Goal: Check status: Check status

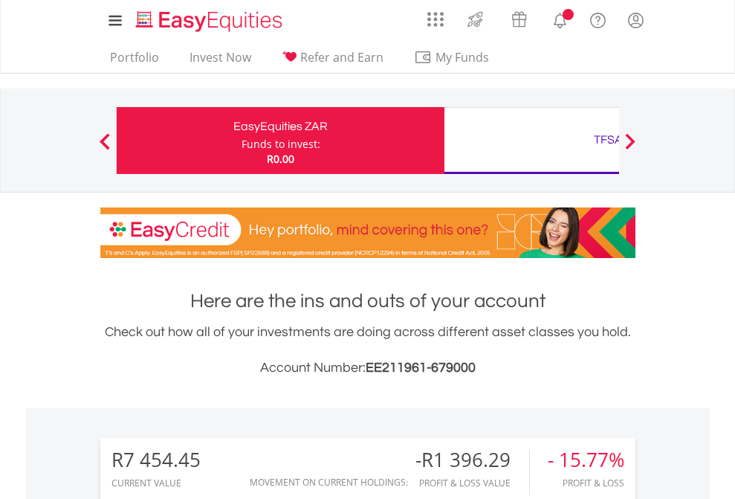
scroll to position [143, 233]
click at [242, 140] on div "Funds to invest:" at bounding box center [281, 144] width 79 height 15
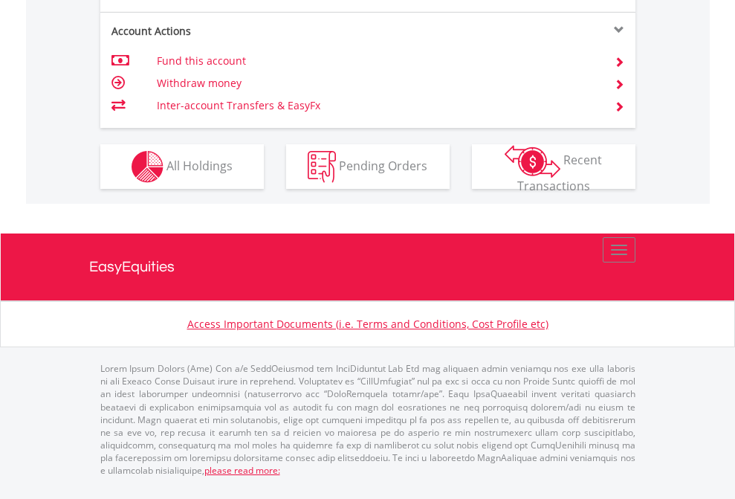
scroll to position [1326, 0]
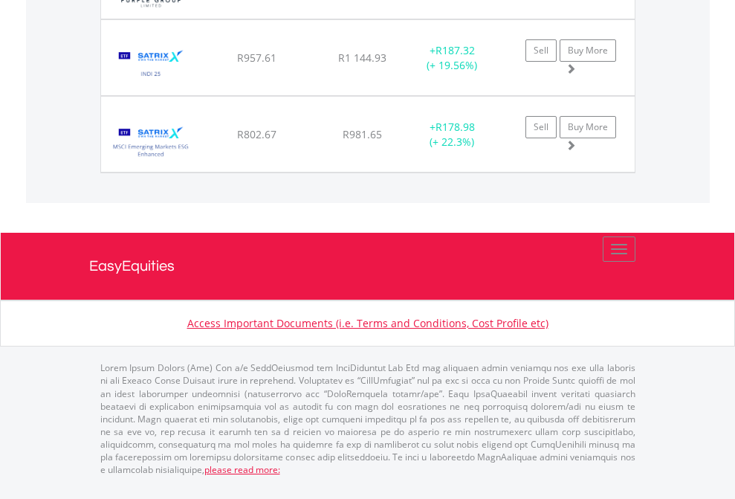
scroll to position [107, 0]
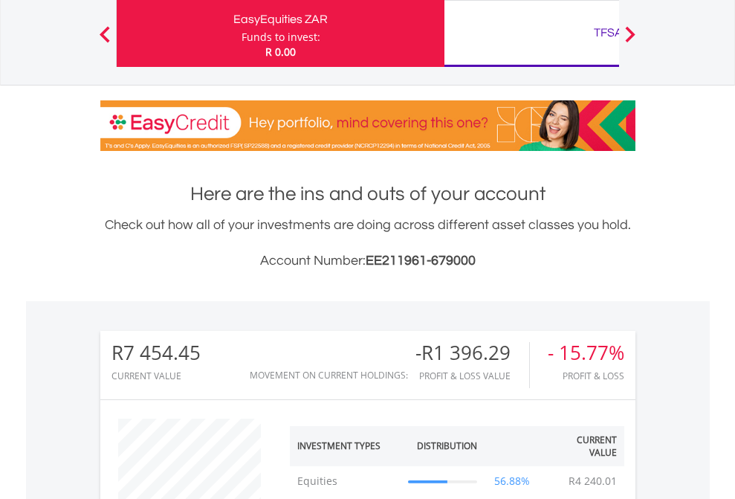
click at [531, 33] on div "TFSA" at bounding box center [608, 32] width 310 height 21
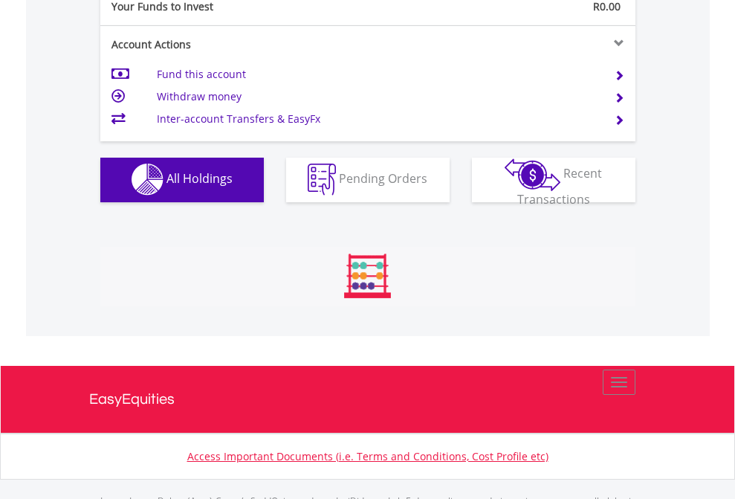
scroll to position [1471, 0]
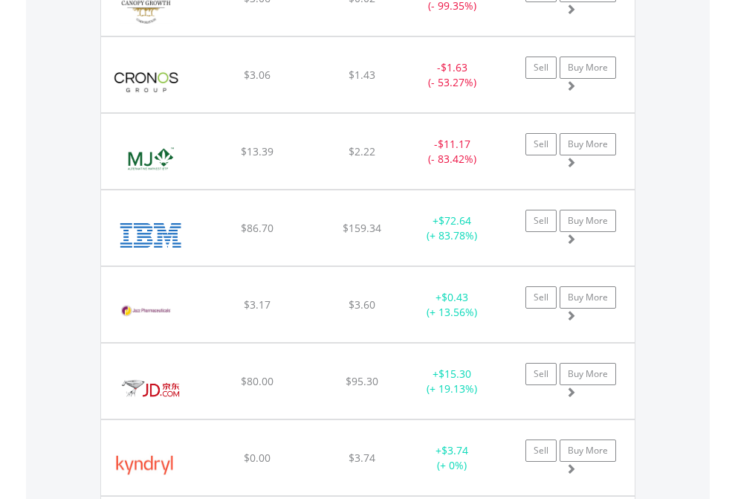
scroll to position [143, 233]
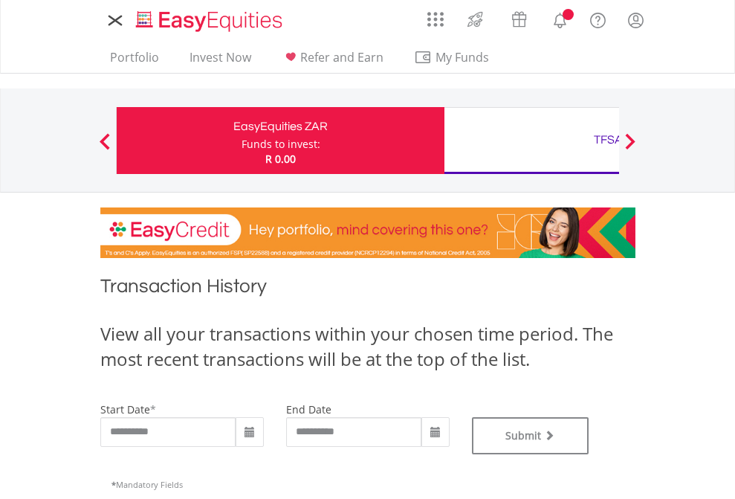
type input "**********"
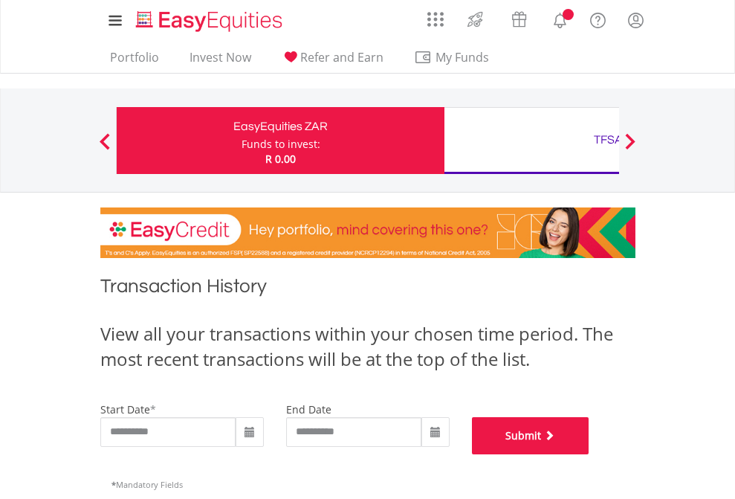
click at [589, 454] on button "Submit" at bounding box center [530, 435] width 117 height 37
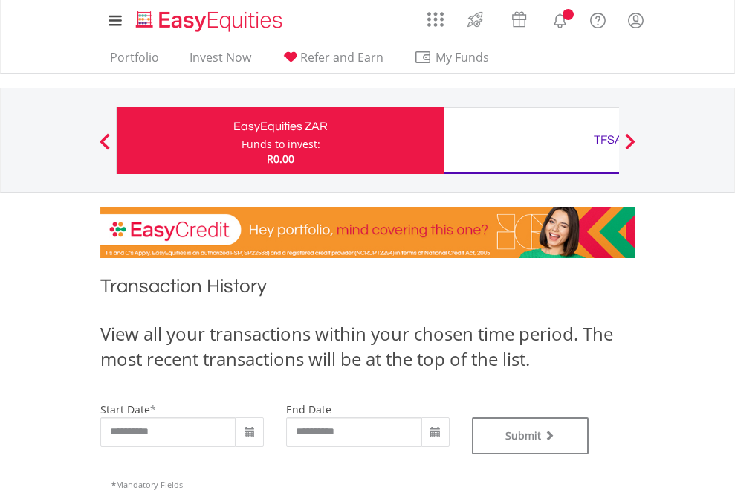
click at [531, 140] on div "TFSA" at bounding box center [608, 139] width 310 height 21
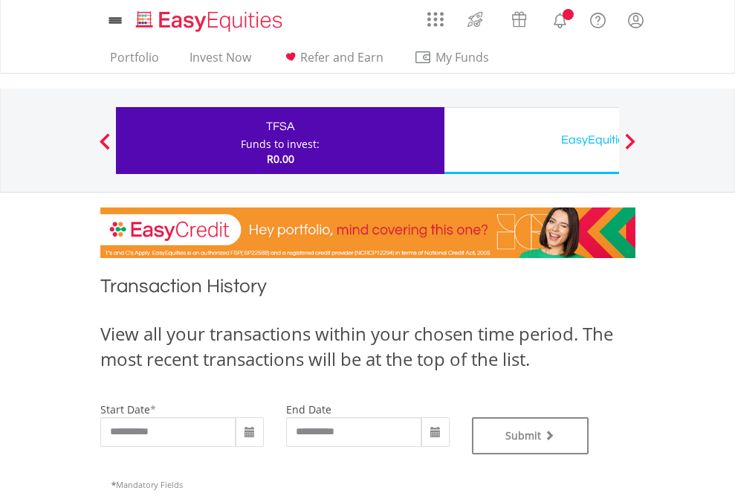
type input "**********"
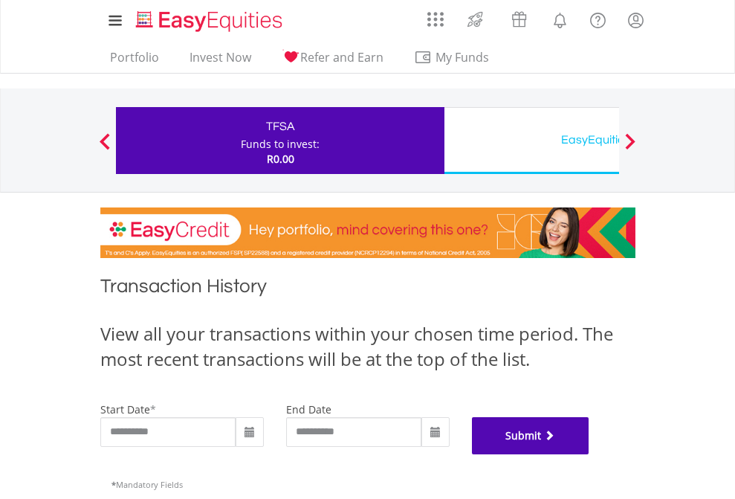
click at [589, 454] on button "Submit" at bounding box center [530, 435] width 117 height 37
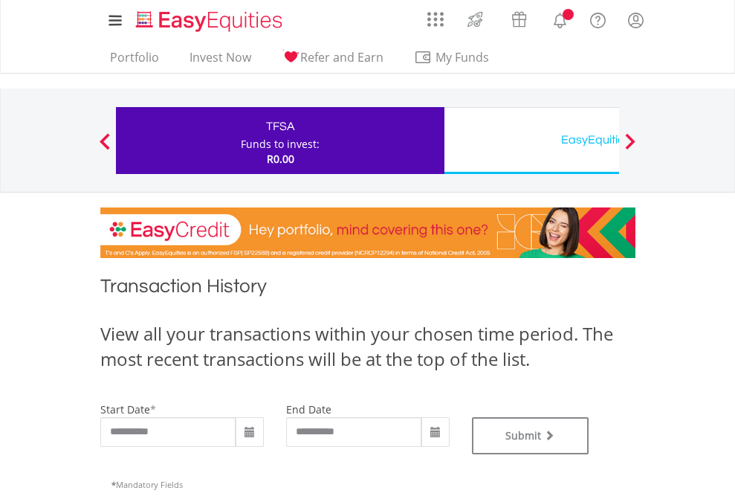
click at [531, 140] on div "EasyEquities USD" at bounding box center [608, 139] width 310 height 21
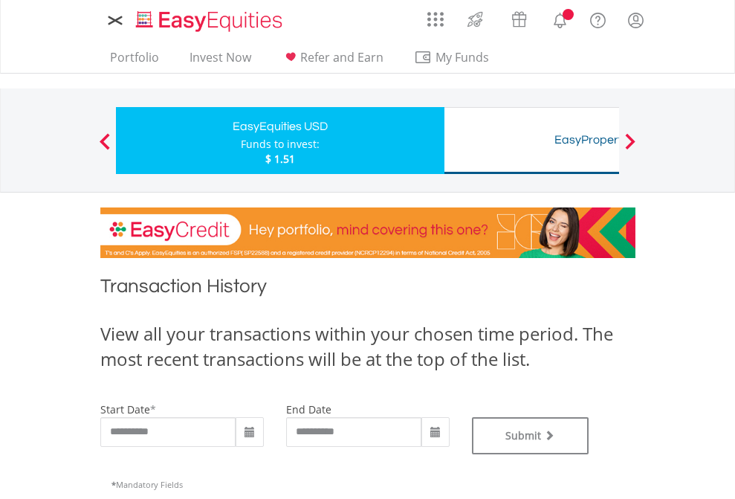
type input "**********"
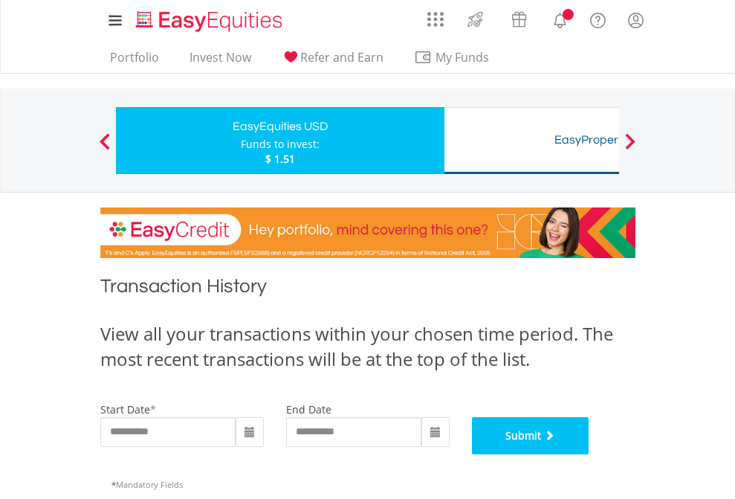
click at [589, 454] on button "Submit" at bounding box center [530, 435] width 117 height 37
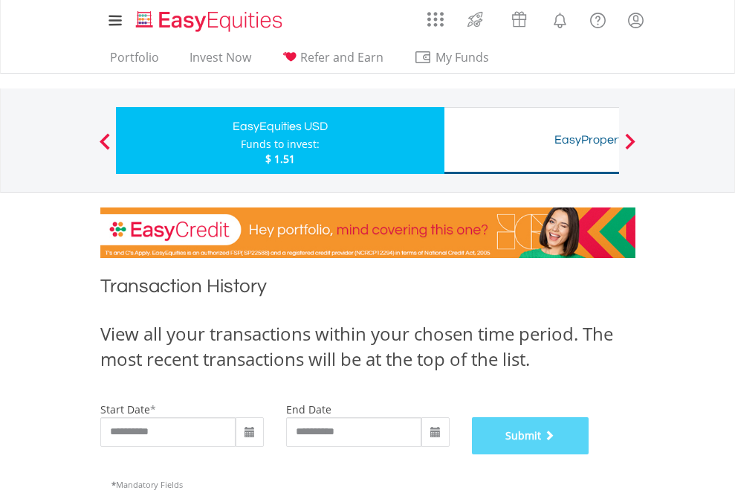
scroll to position [603, 0]
